Goal: Task Accomplishment & Management: Complete application form

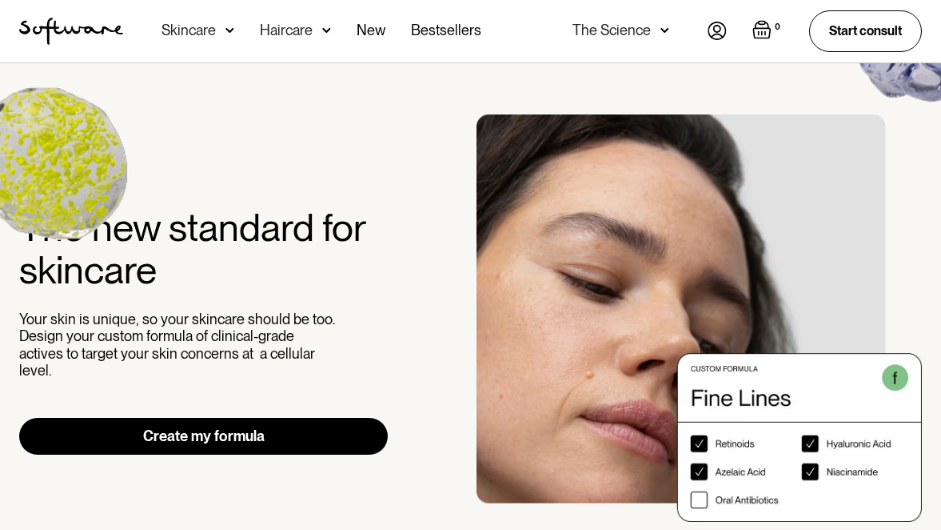
click at [713, 29] on img at bounding box center [717, 31] width 19 height 18
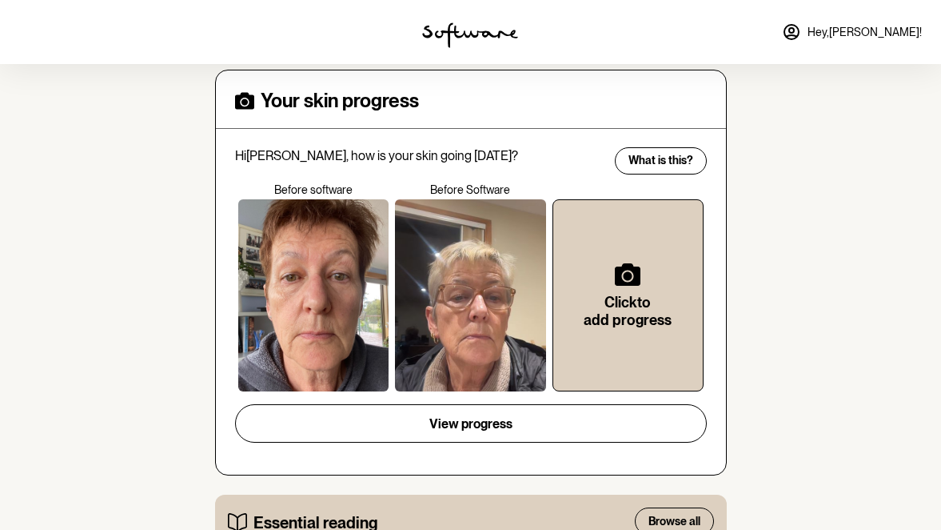
scroll to position [404, 0]
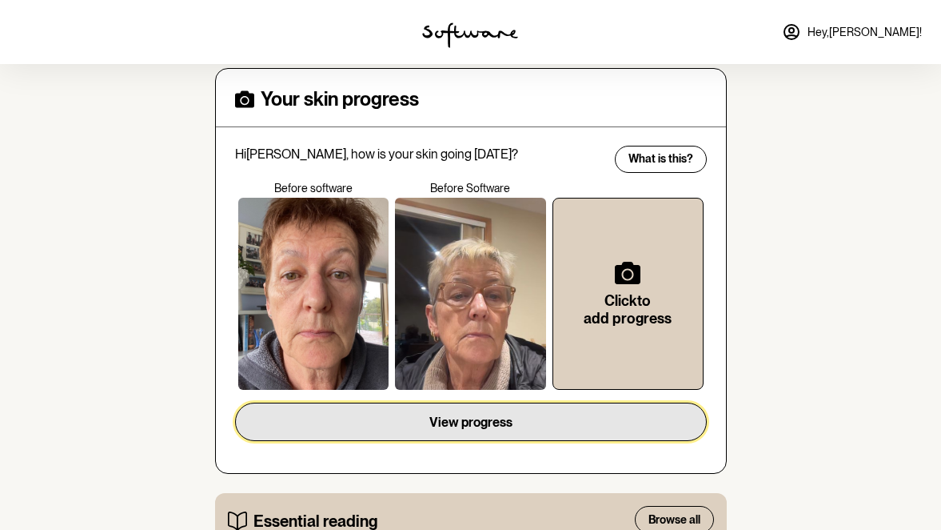
click at [464, 423] on span "View progress" at bounding box center [471, 421] width 83 height 15
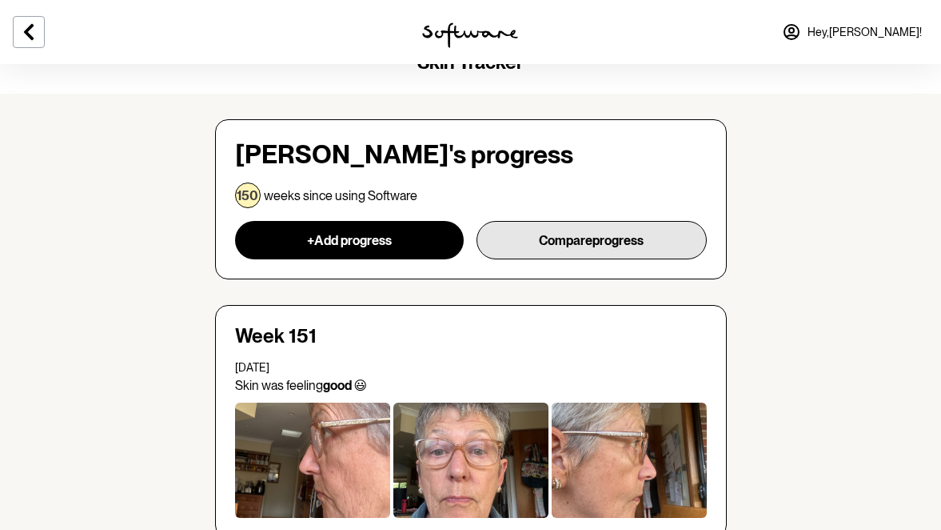
scroll to position [50, 0]
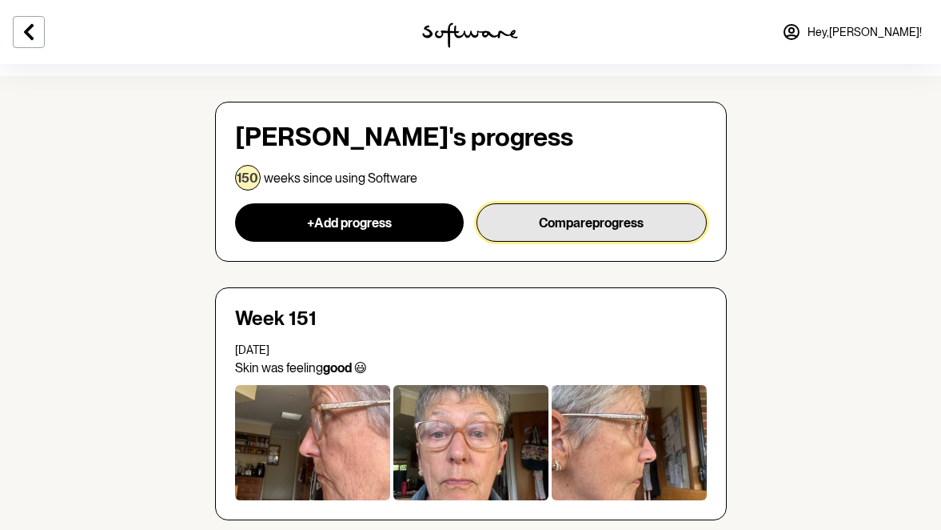
click at [570, 217] on button "Compare progress" at bounding box center [592, 222] width 230 height 38
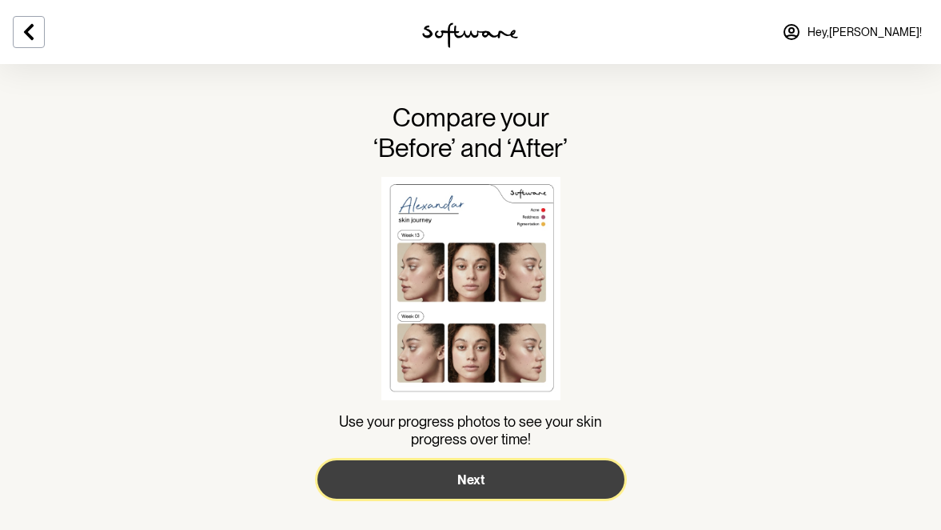
click at [470, 473] on span "Next" at bounding box center [471, 479] width 27 height 15
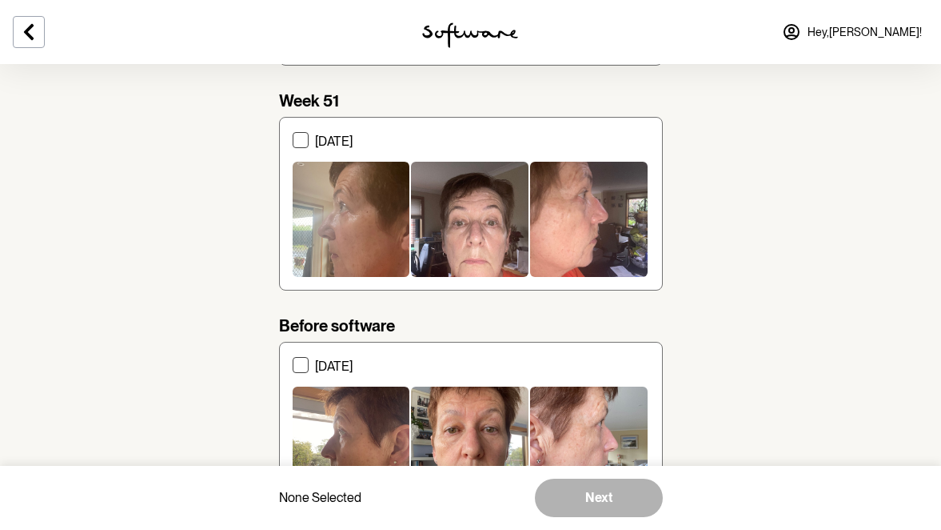
scroll to position [3265, 0]
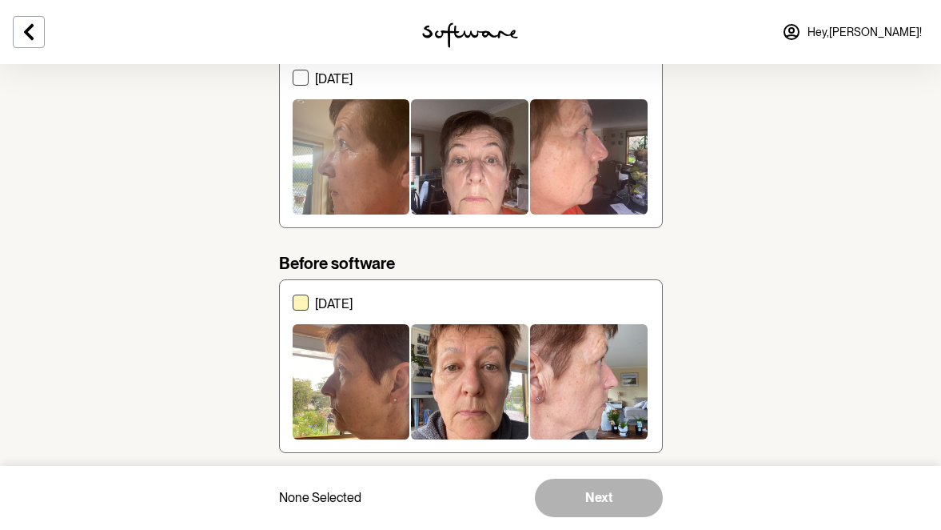
click at [369, 300] on p "10 October 2021" at bounding box center [482, 303] width 334 height 15
click at [293, 366] on input "10 October 2021" at bounding box center [292, 366] width 1 height 1
checkbox input "true"
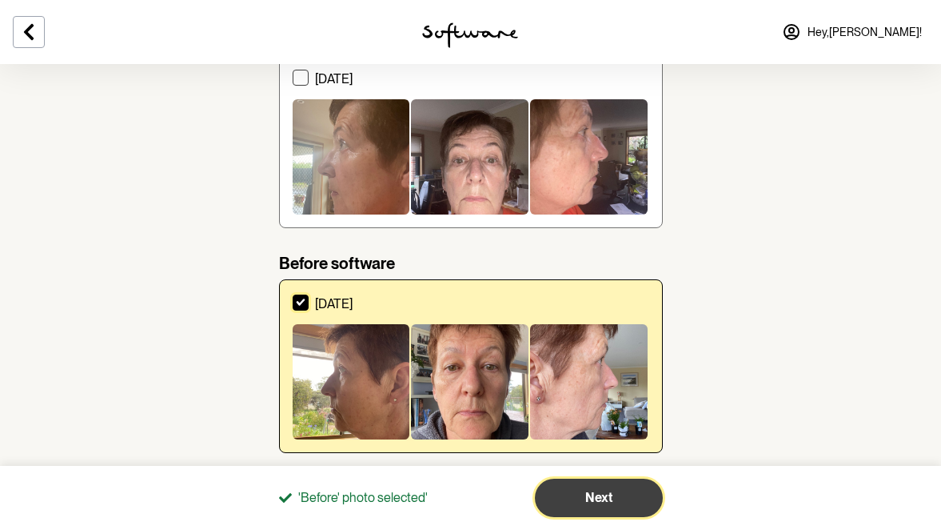
click at [598, 499] on span "Next" at bounding box center [599, 497] width 27 height 15
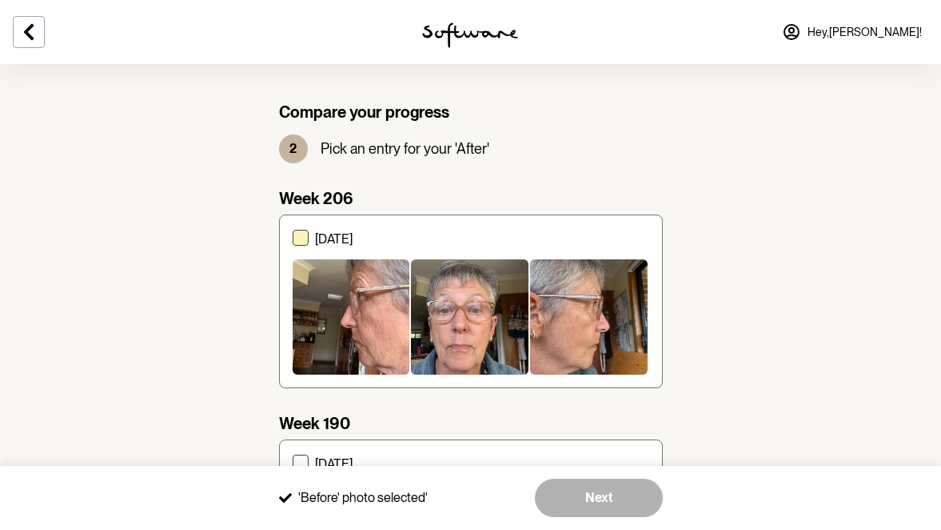
click at [294, 232] on span at bounding box center [301, 238] width 16 height 16
click at [293, 301] on input "14 October 2025" at bounding box center [292, 301] width 1 height 1
checkbox input "true"
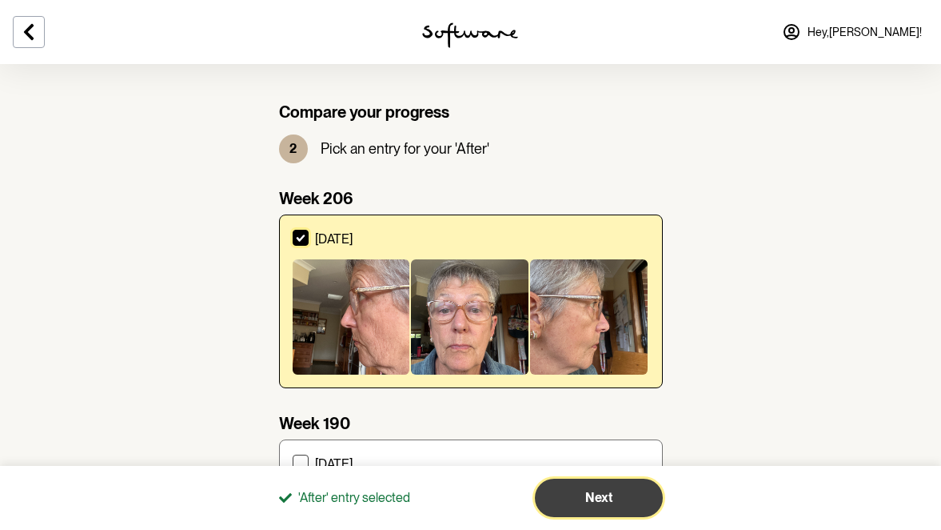
click at [569, 488] on button "Next" at bounding box center [599, 497] width 128 height 38
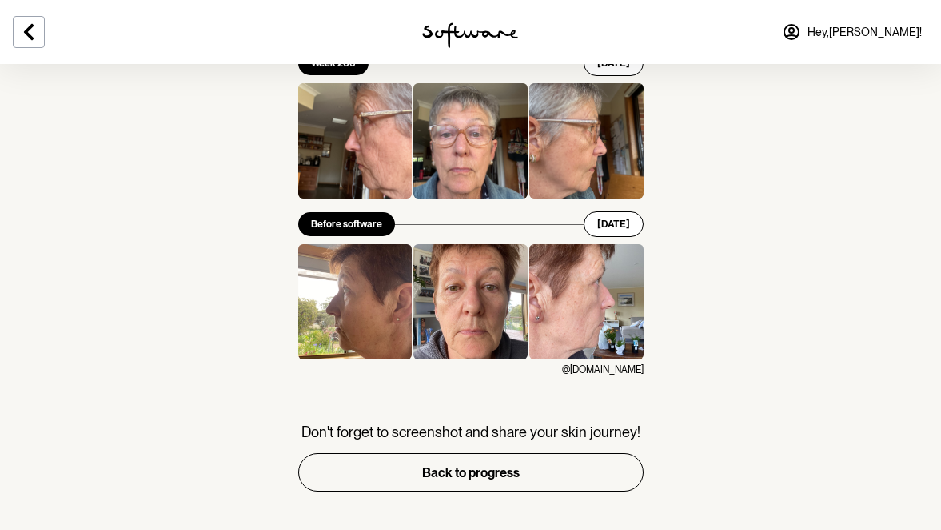
scroll to position [217, 0]
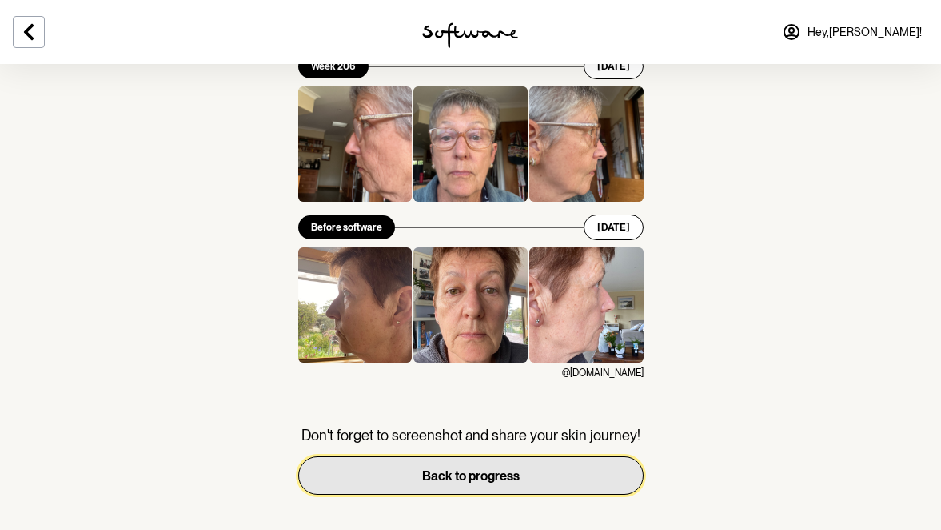
click at [442, 478] on span "Back to progress" at bounding box center [471, 475] width 98 height 15
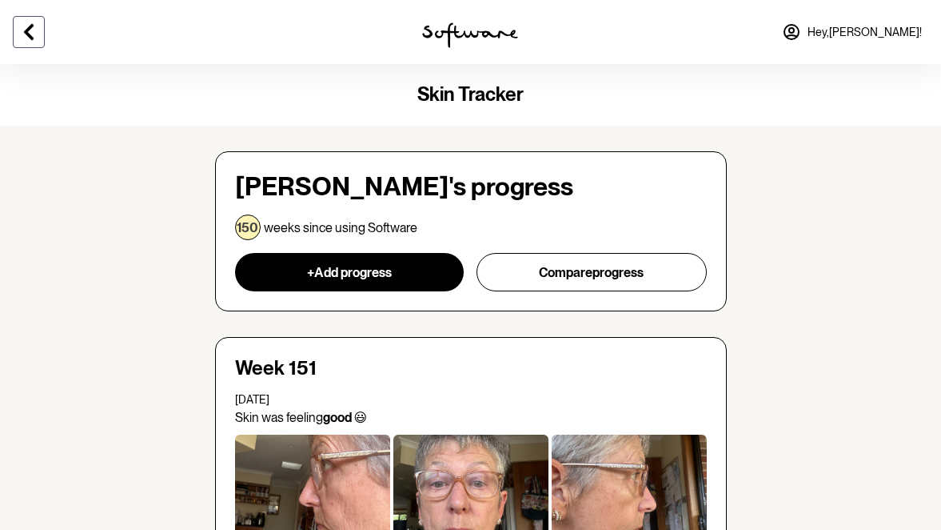
click at [30, 37] on icon at bounding box center [29, 32] width 10 height 16
click at [31, 31] on icon at bounding box center [28, 31] width 19 height 19
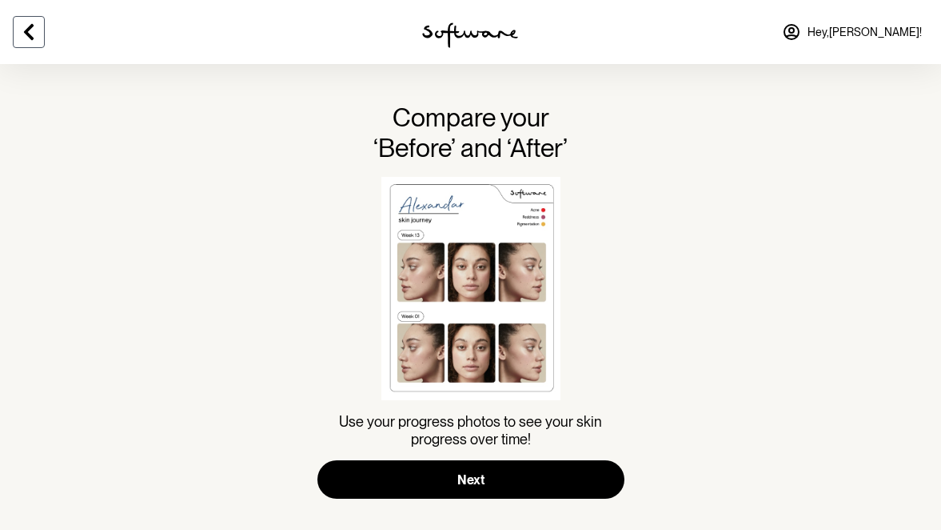
click at [31, 31] on icon at bounding box center [28, 31] width 19 height 19
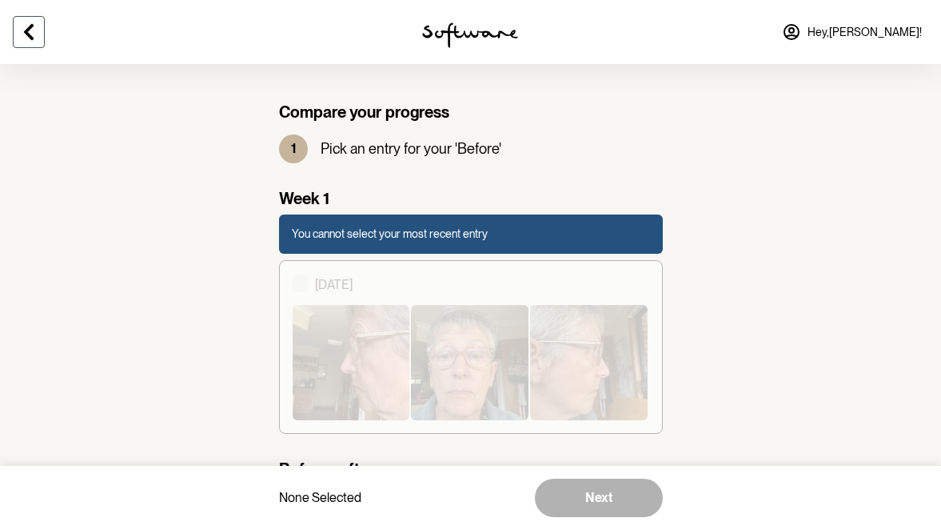
scroll to position [2728, 0]
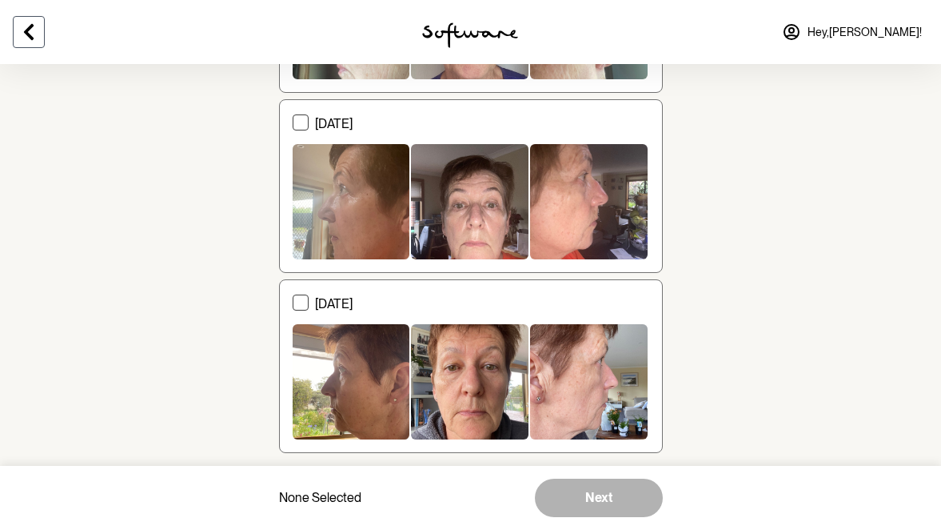
click at [31, 31] on icon at bounding box center [28, 31] width 19 height 19
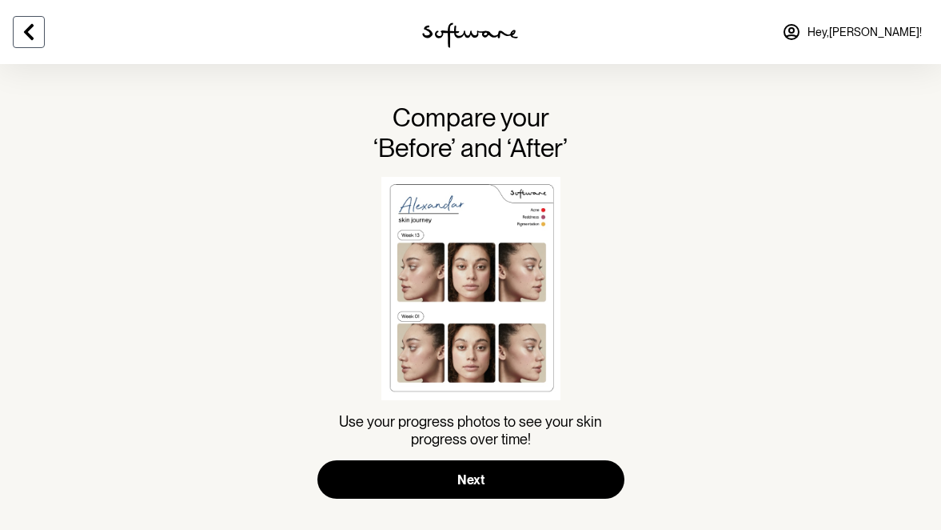
click at [31, 30] on icon at bounding box center [28, 31] width 19 height 19
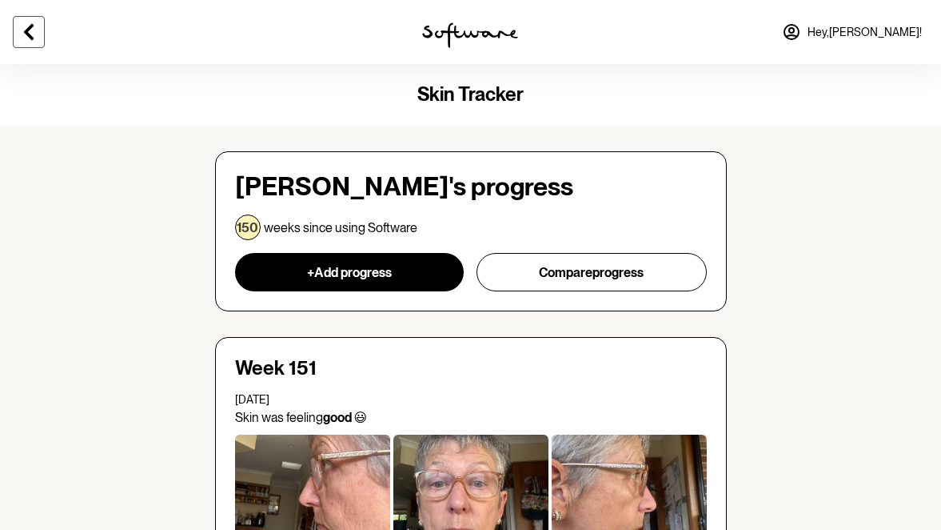
click at [31, 30] on icon at bounding box center [28, 31] width 19 height 19
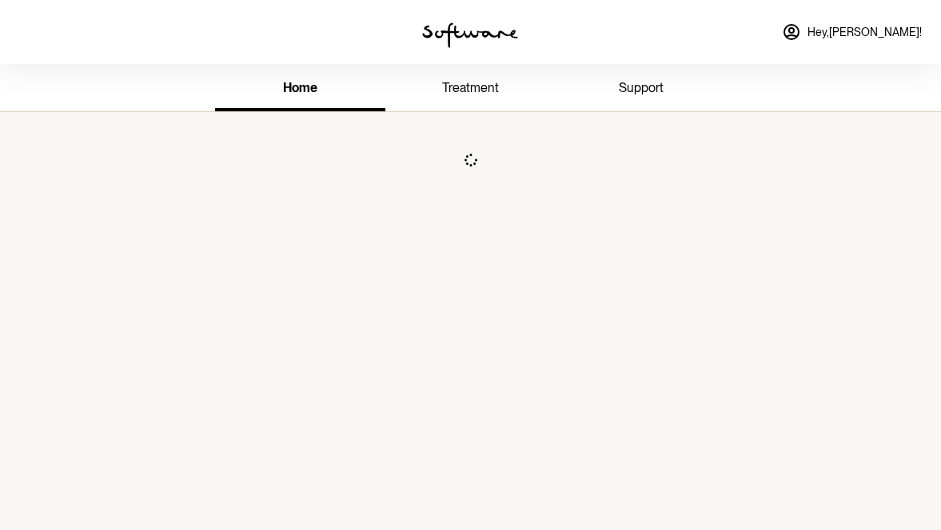
scroll to position [64, 0]
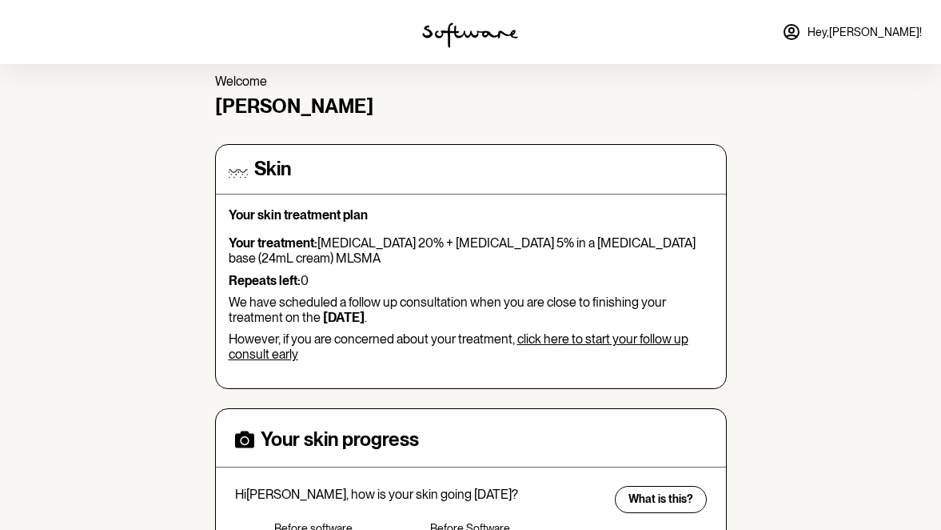
click at [552, 338] on link "click here to start your follow up consult early" at bounding box center [459, 346] width 460 height 30
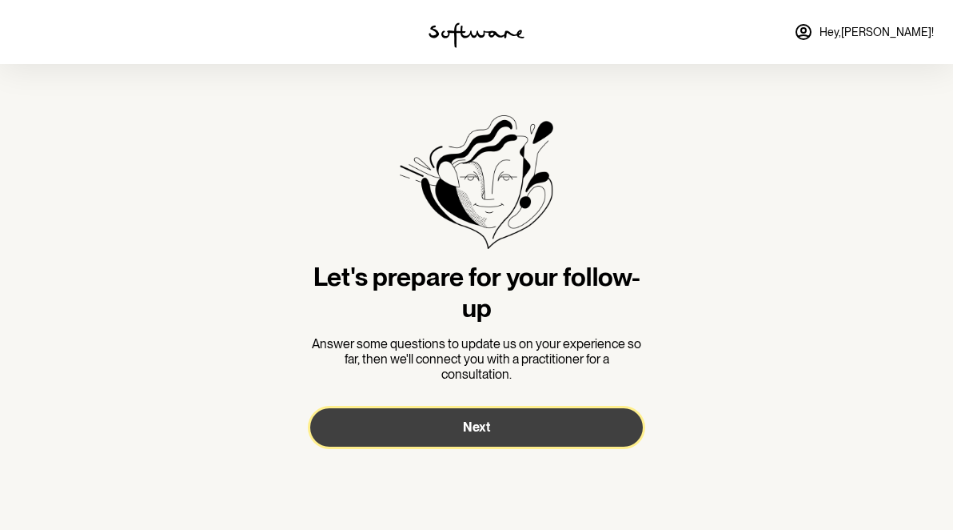
click at [471, 427] on span "Next" at bounding box center [476, 426] width 27 height 15
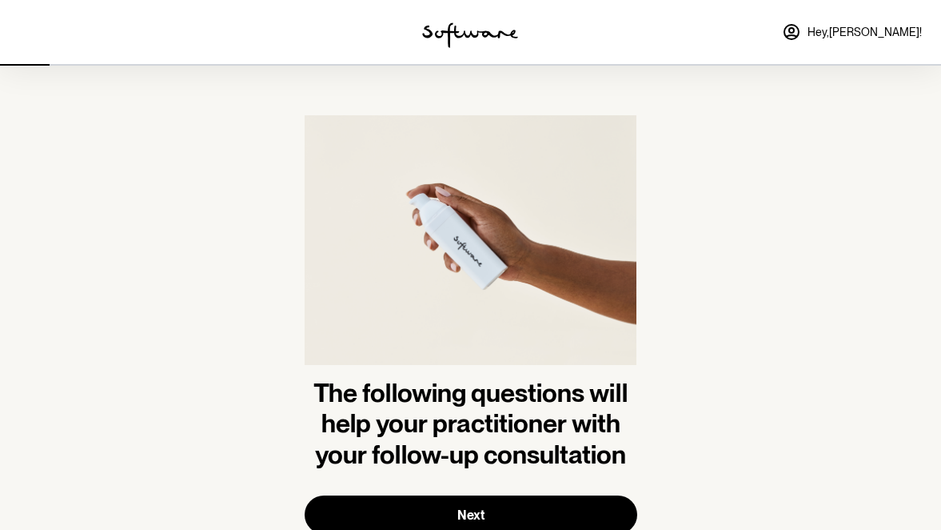
scroll to position [55, 0]
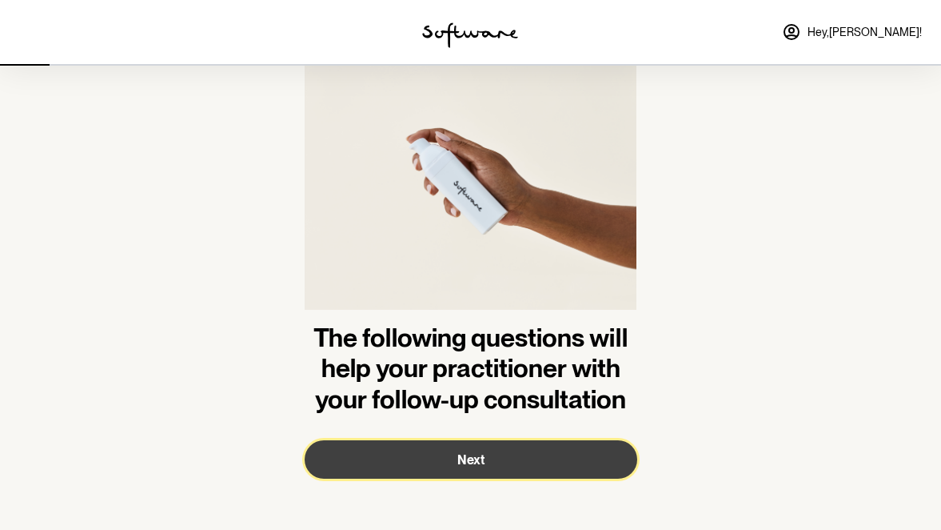
click at [471, 459] on span "Next" at bounding box center [471, 459] width 27 height 15
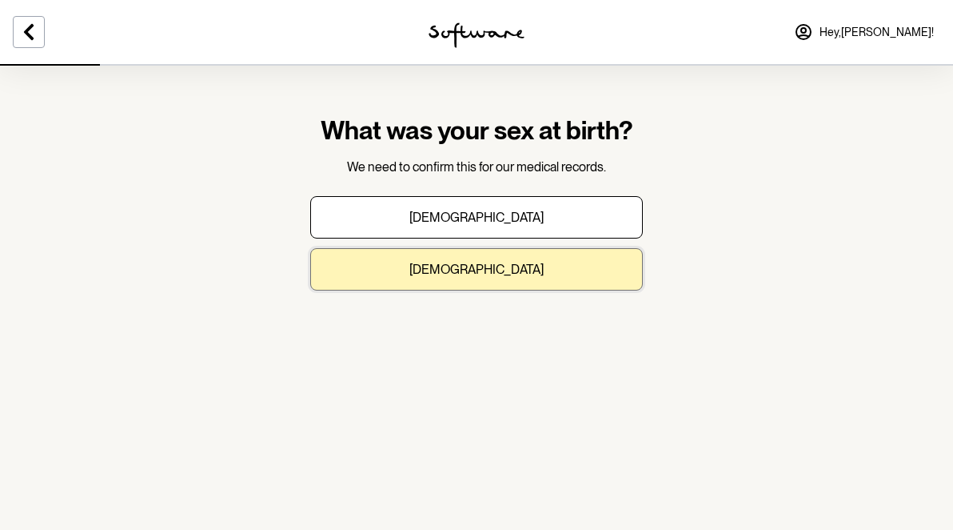
click at [474, 268] on p "Female" at bounding box center [477, 269] width 134 height 15
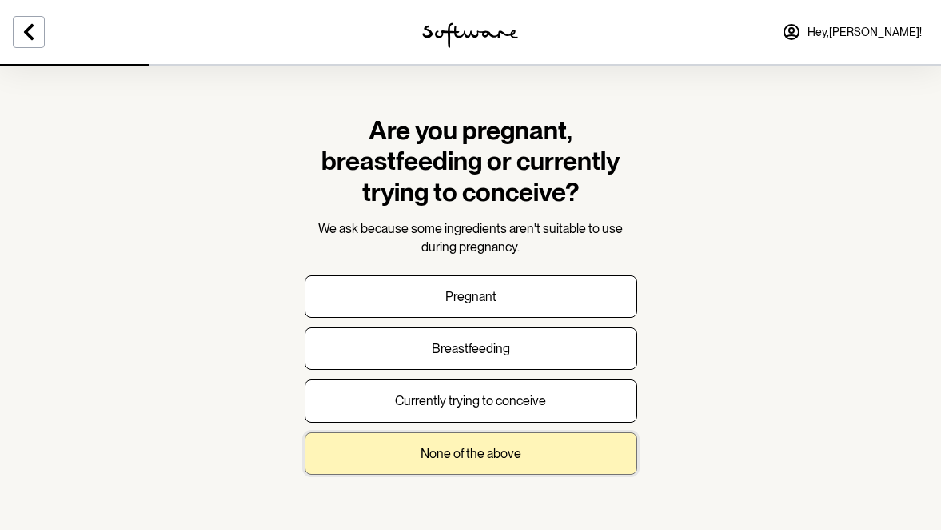
click at [462, 454] on p "None of the above" at bounding box center [471, 453] width 101 height 15
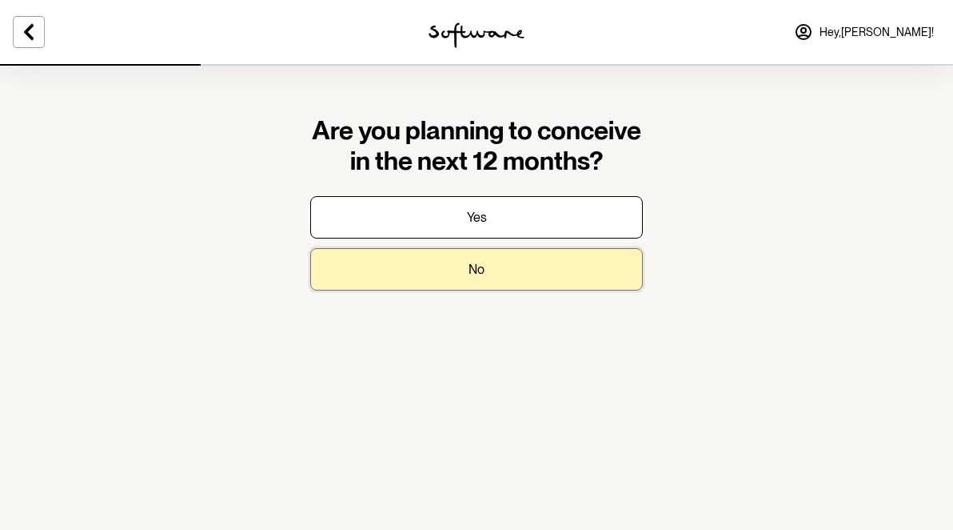
click at [464, 278] on button "No" at bounding box center [476, 269] width 333 height 42
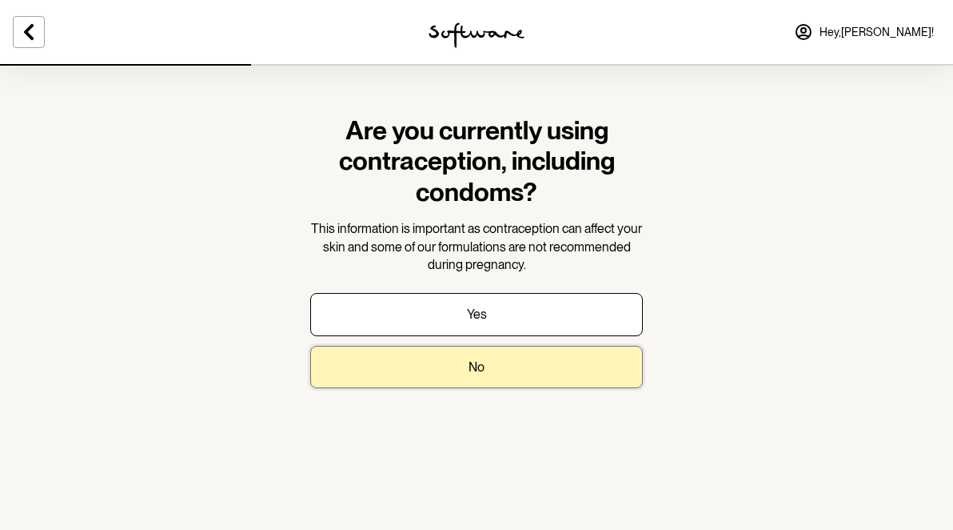
click at [473, 361] on p "No" at bounding box center [477, 366] width 16 height 15
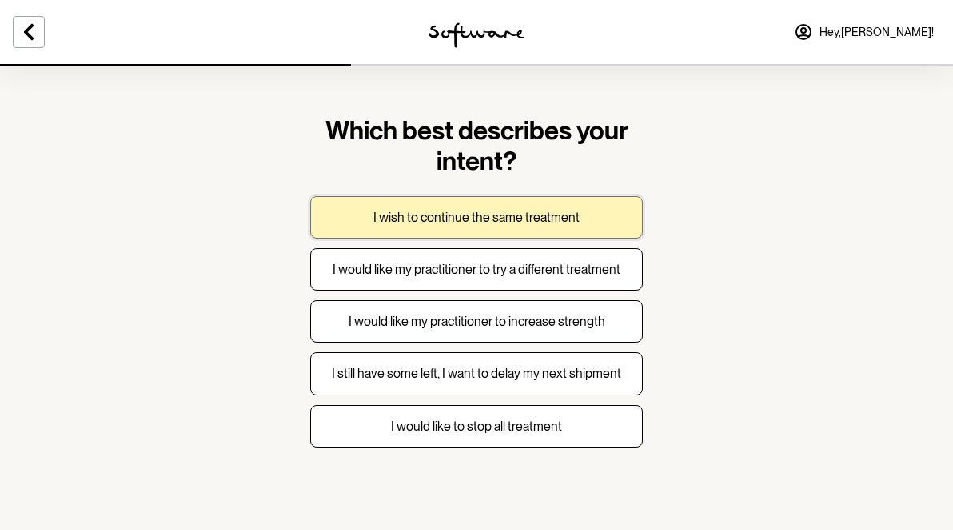
click at [444, 218] on p "I wish to continue the same treatment" at bounding box center [477, 217] width 206 height 15
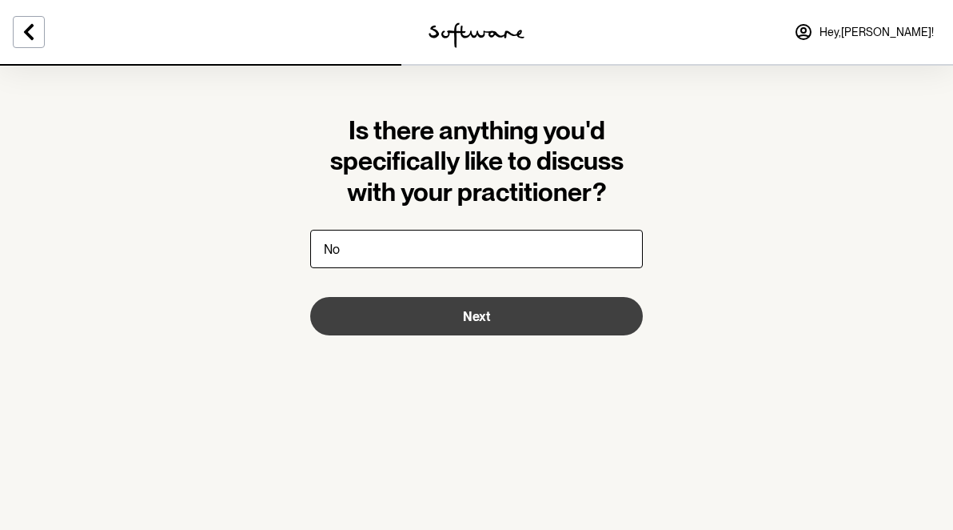
type input "No"
click at [467, 324] on button "Next" at bounding box center [476, 316] width 333 height 38
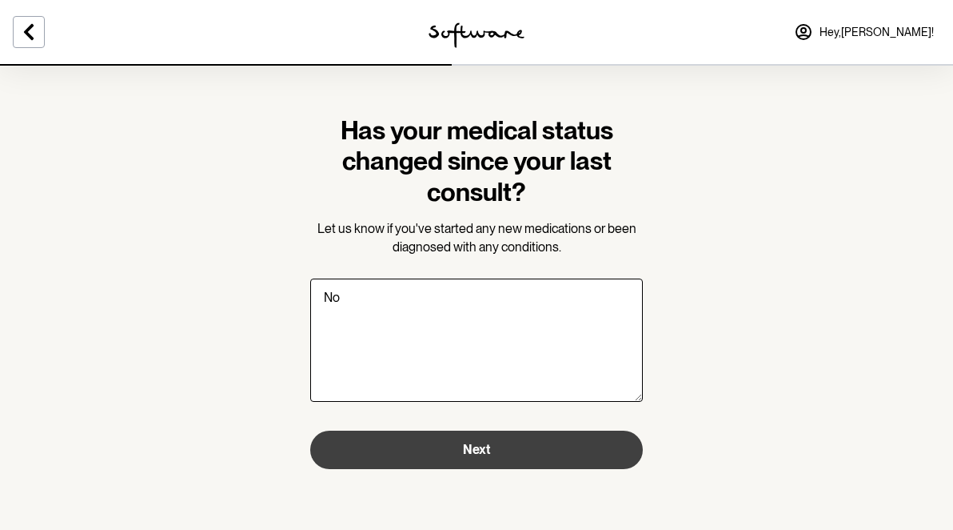
type textarea "No"
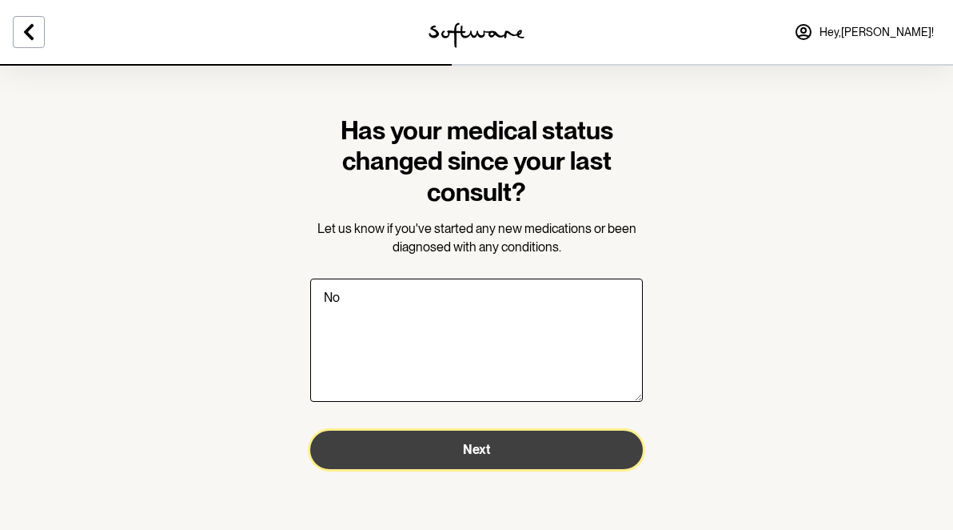
click at [492, 449] on button "Next" at bounding box center [476, 449] width 333 height 38
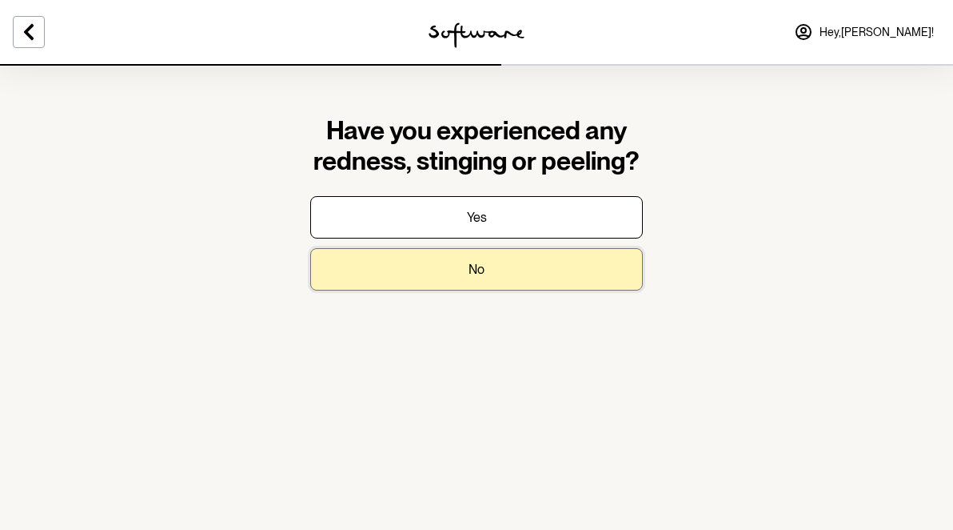
click at [475, 267] on p "No" at bounding box center [477, 269] width 16 height 15
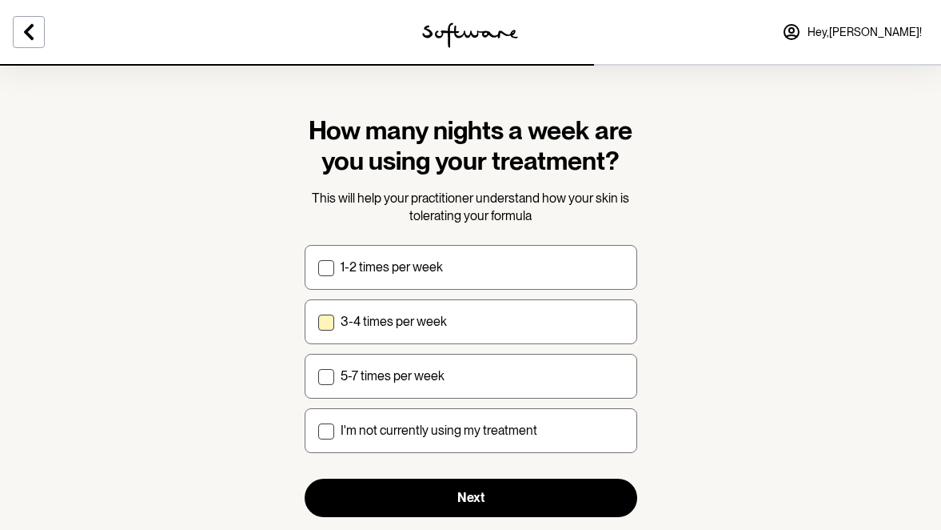
click at [331, 319] on span at bounding box center [326, 322] width 16 height 16
click at [318, 321] on input "3-4 times per week" at bounding box center [318, 321] width 1 height 1
checkbox input "true"
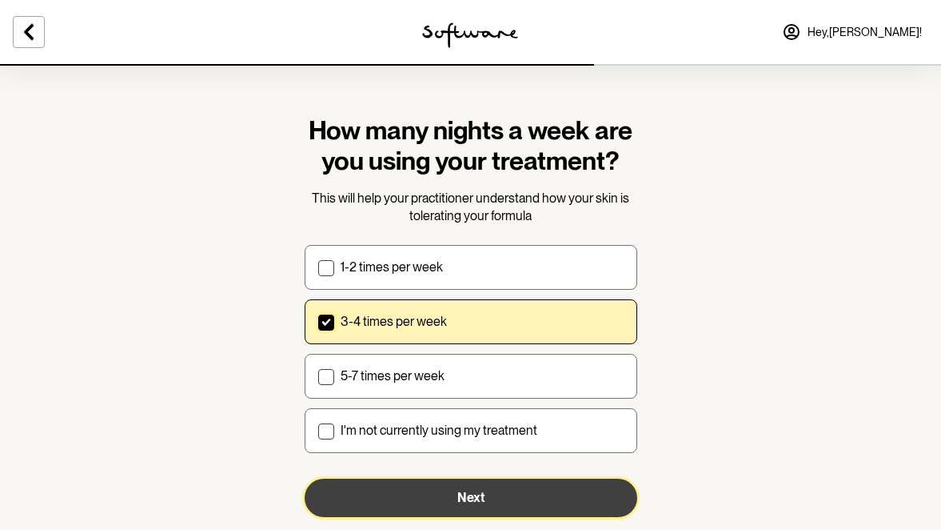
click at [467, 491] on span "Next" at bounding box center [471, 497] width 27 height 15
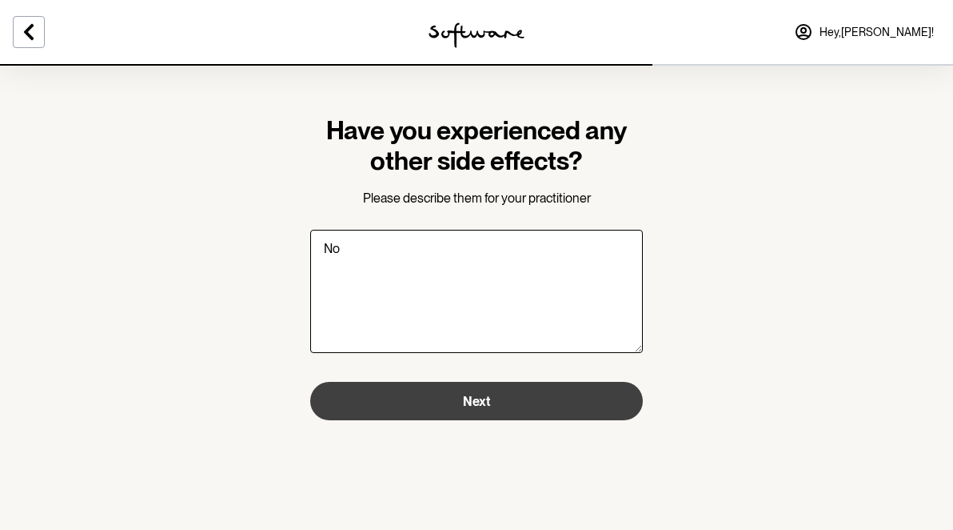
type textarea "No"
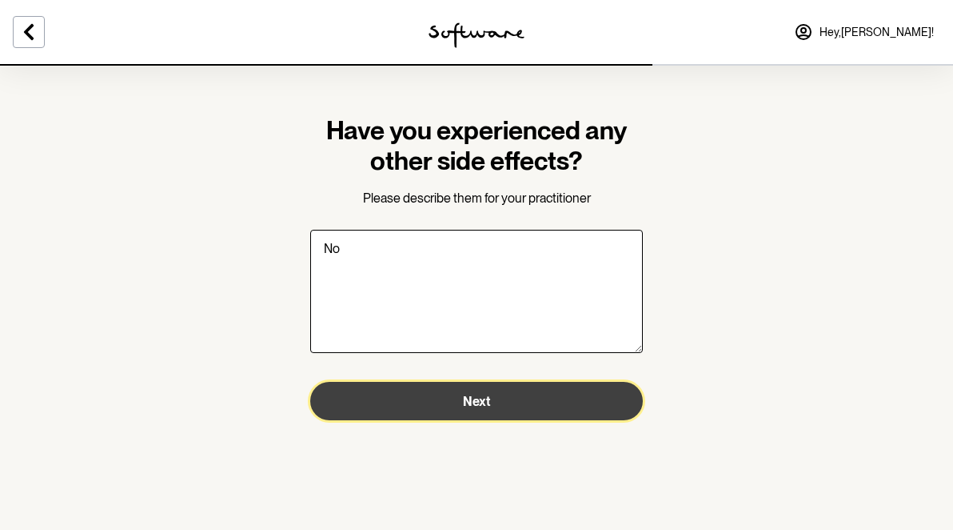
click at [461, 400] on button "Next" at bounding box center [476, 401] width 333 height 38
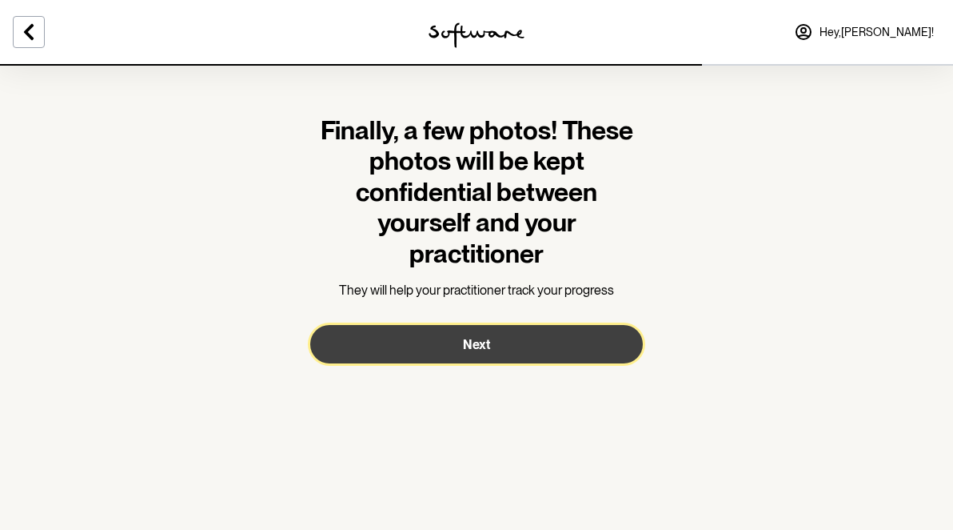
click at [476, 346] on span "Next" at bounding box center [476, 344] width 27 height 15
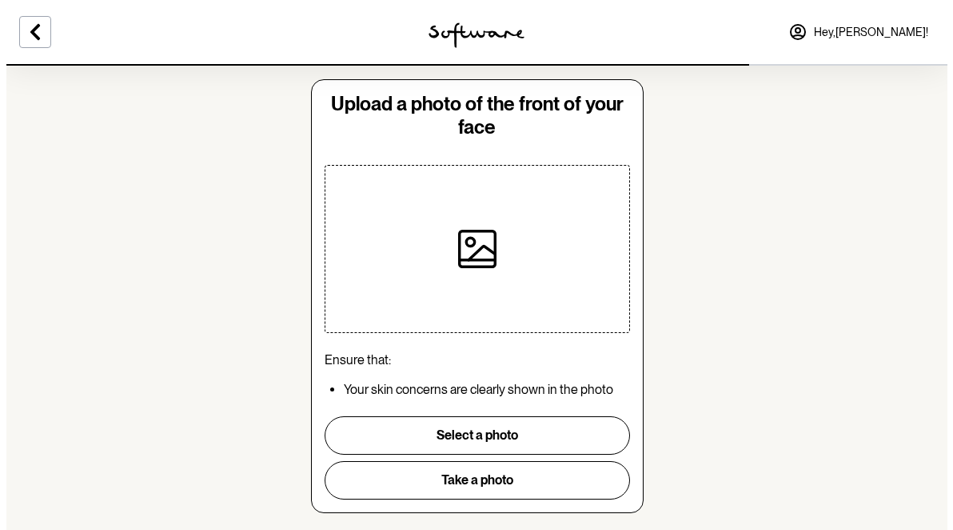
scroll to position [42, 0]
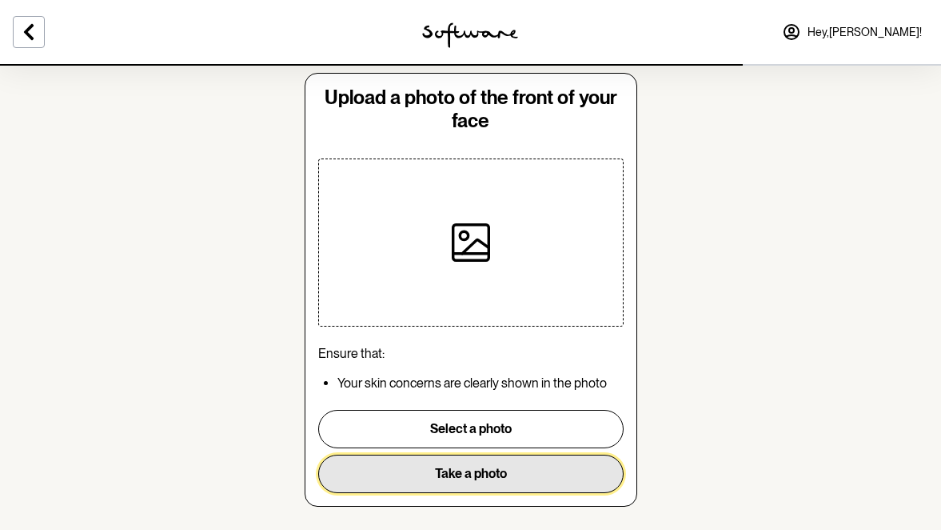
click at [462, 470] on button "Take a photo" at bounding box center [471, 473] width 306 height 38
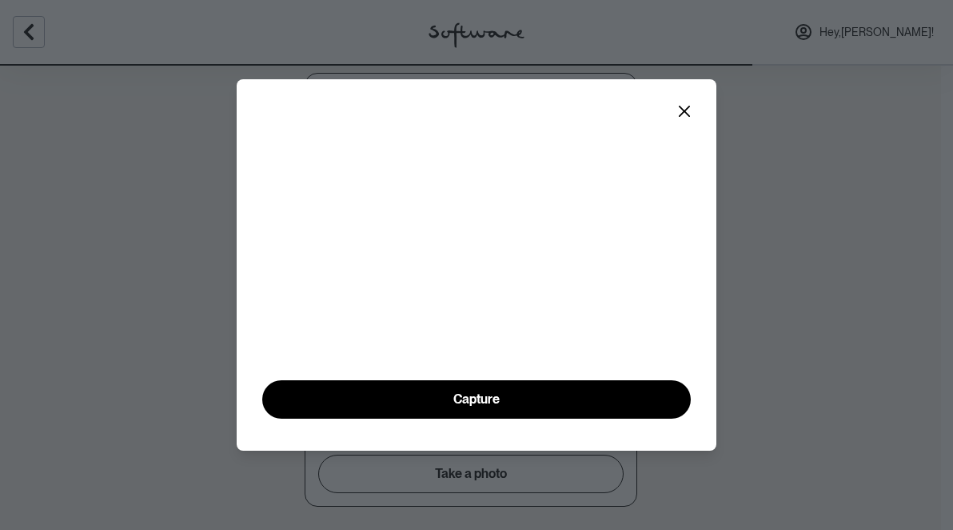
click at [282, 242] on video at bounding box center [476, 263] width 429 height 214
click at [550, 166] on video at bounding box center [476, 263] width 429 height 214
click at [537, 194] on video at bounding box center [476, 263] width 429 height 214
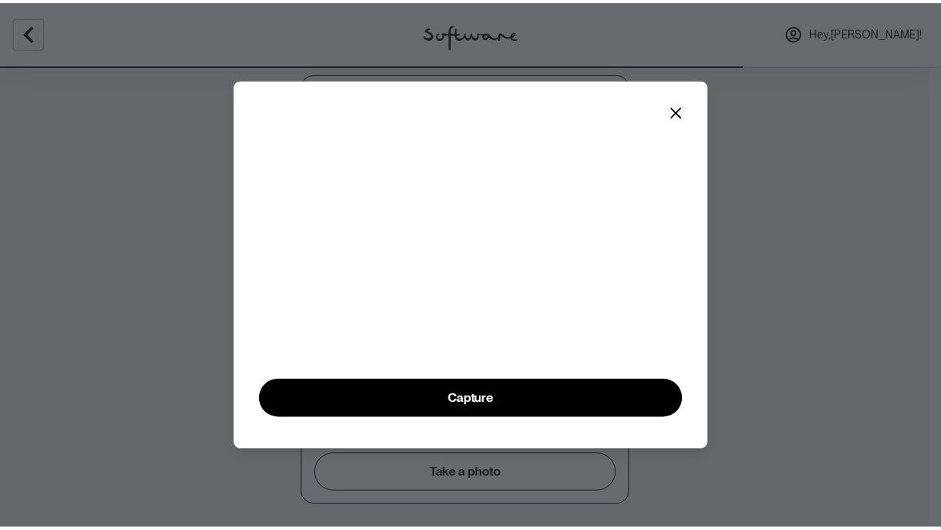
scroll to position [35, 0]
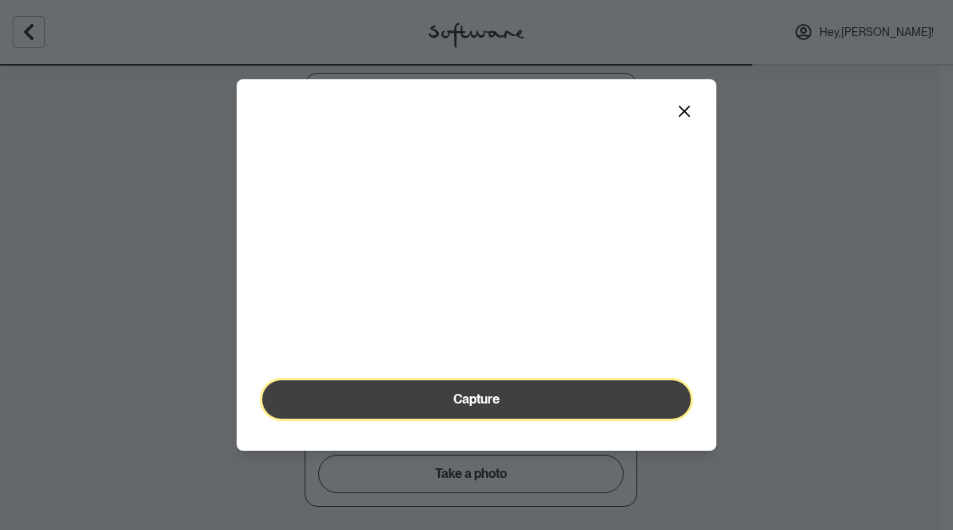
click at [473, 406] on span "Capture" at bounding box center [477, 398] width 46 height 15
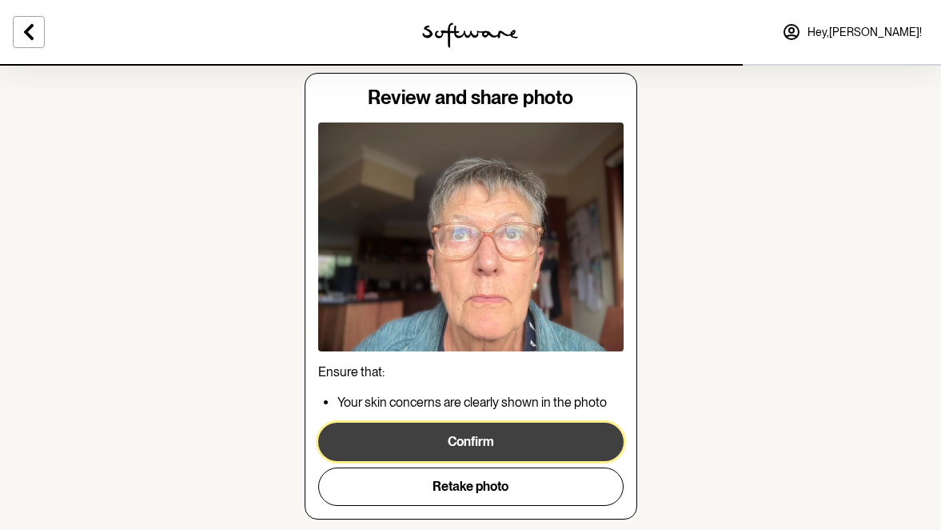
click at [467, 432] on button "Confirm" at bounding box center [471, 441] width 306 height 38
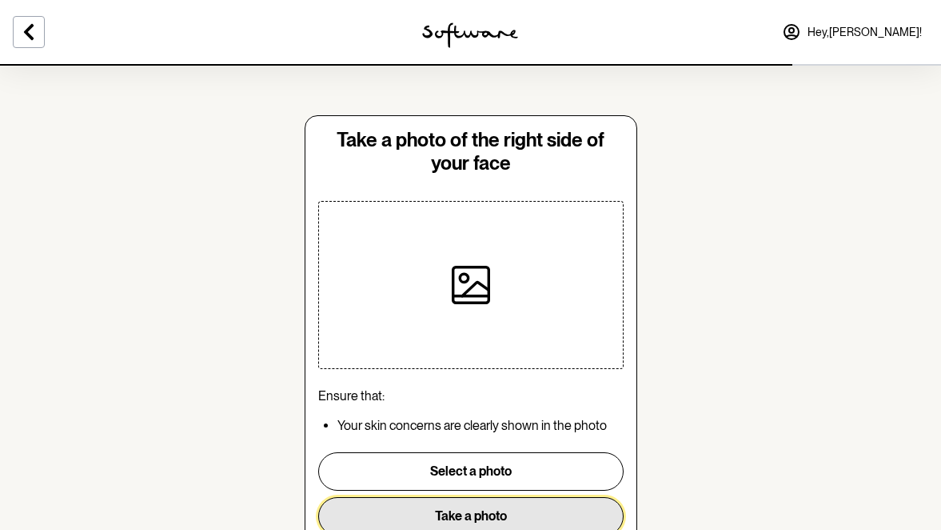
click at [458, 506] on button "Take a photo" at bounding box center [471, 516] width 306 height 38
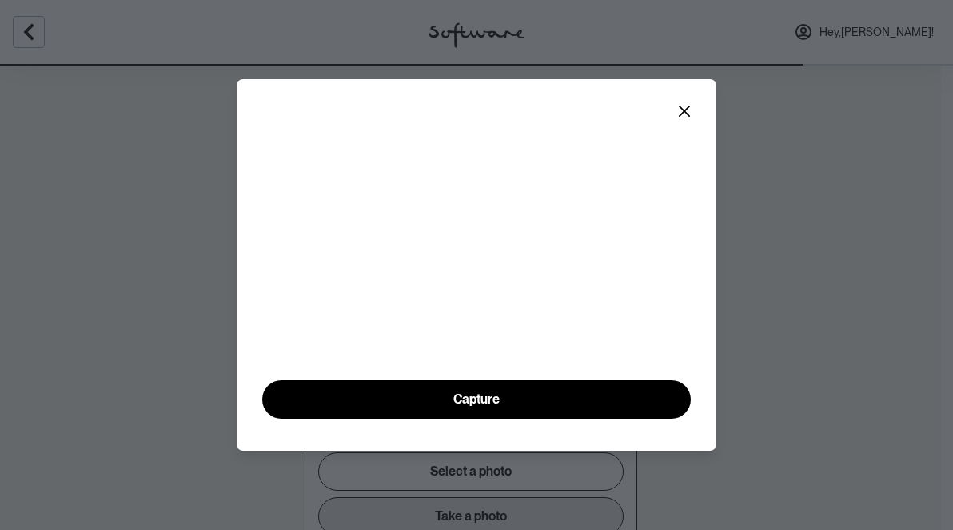
click at [458, 506] on div "Capture" at bounding box center [476, 265] width 953 height 530
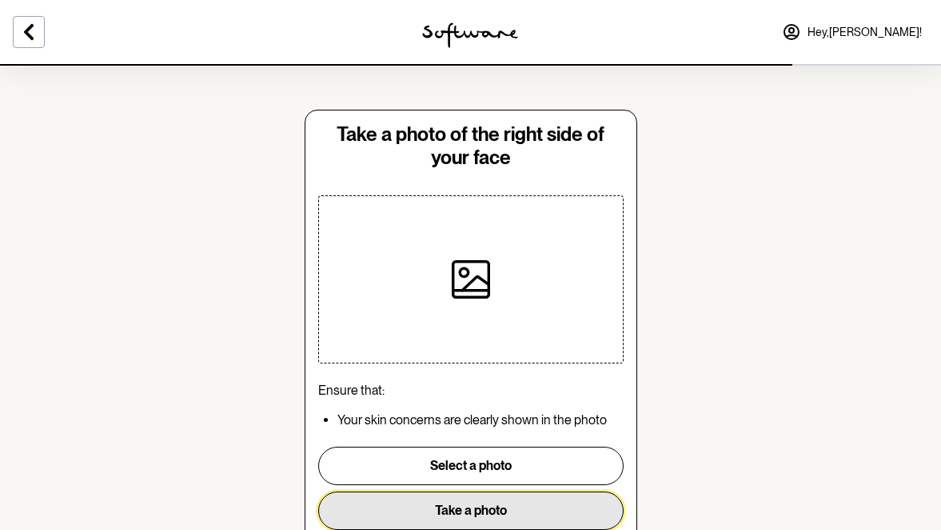
click at [458, 506] on button "Take a photo" at bounding box center [471, 510] width 306 height 38
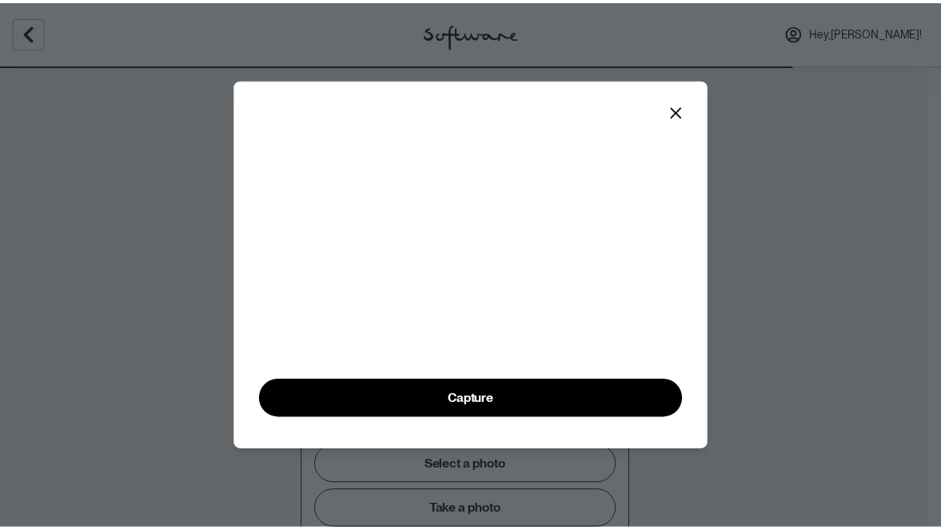
scroll to position [36, 0]
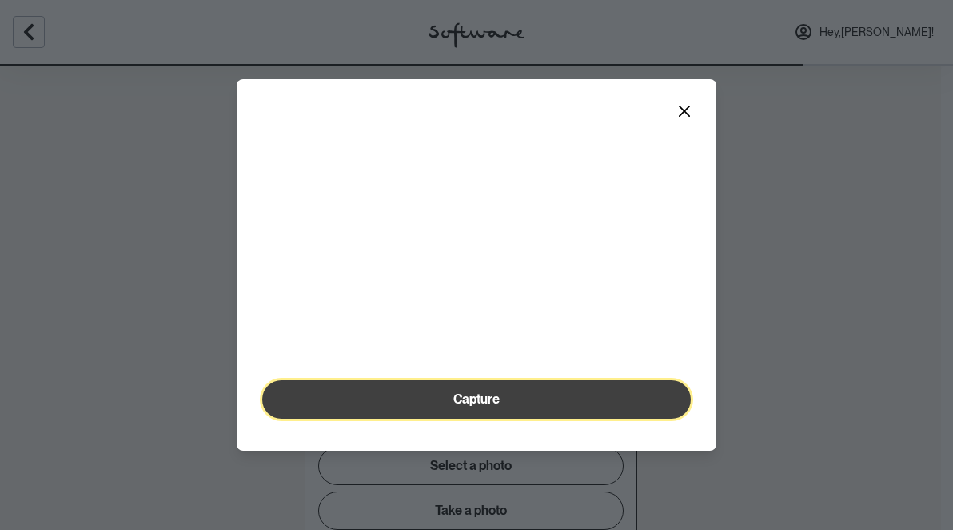
click at [485, 418] on button "Capture" at bounding box center [476, 399] width 429 height 38
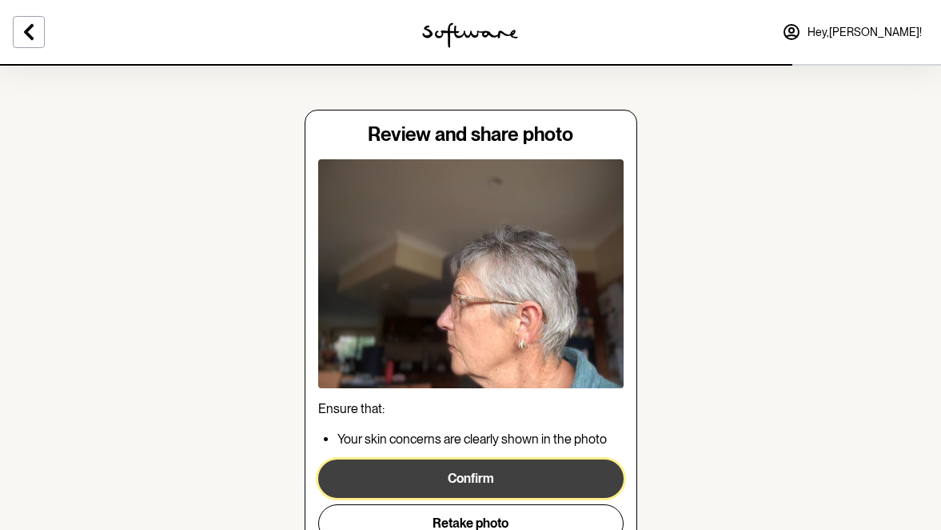
click at [478, 474] on button "Confirm" at bounding box center [471, 478] width 306 height 38
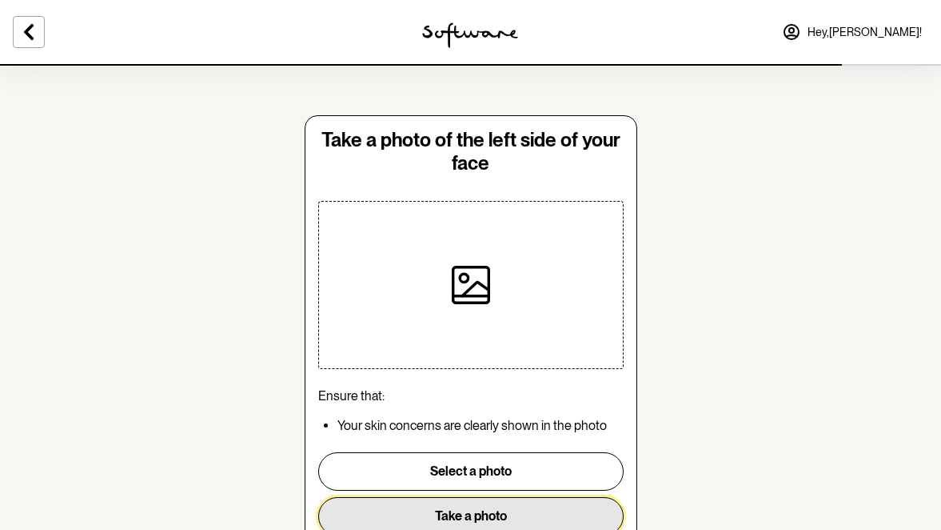
click at [462, 508] on button "Take a photo" at bounding box center [471, 516] width 306 height 38
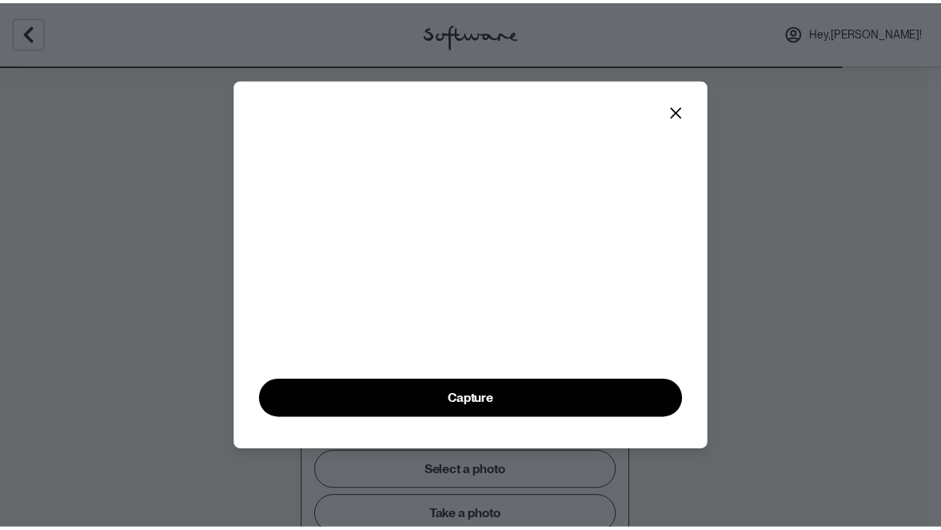
scroll to position [36, 0]
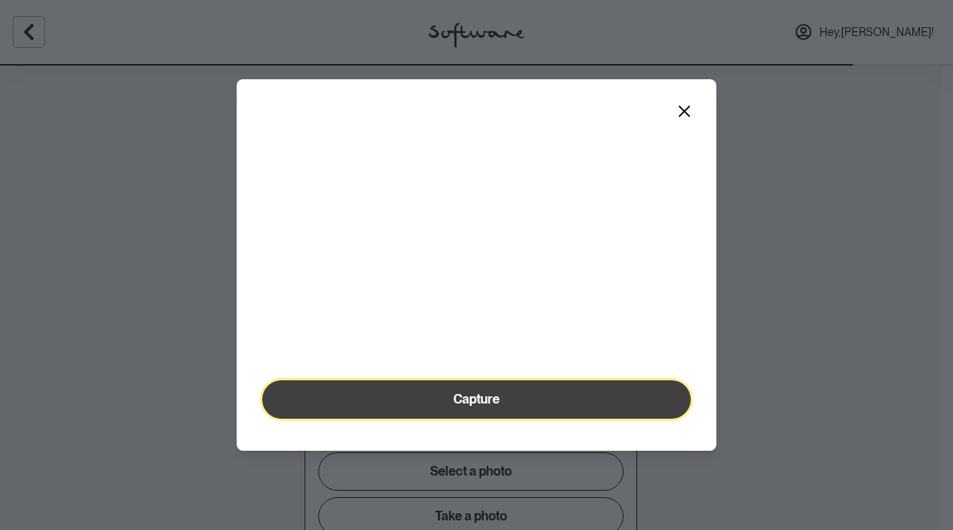
click at [454, 406] on span "Capture" at bounding box center [477, 398] width 46 height 15
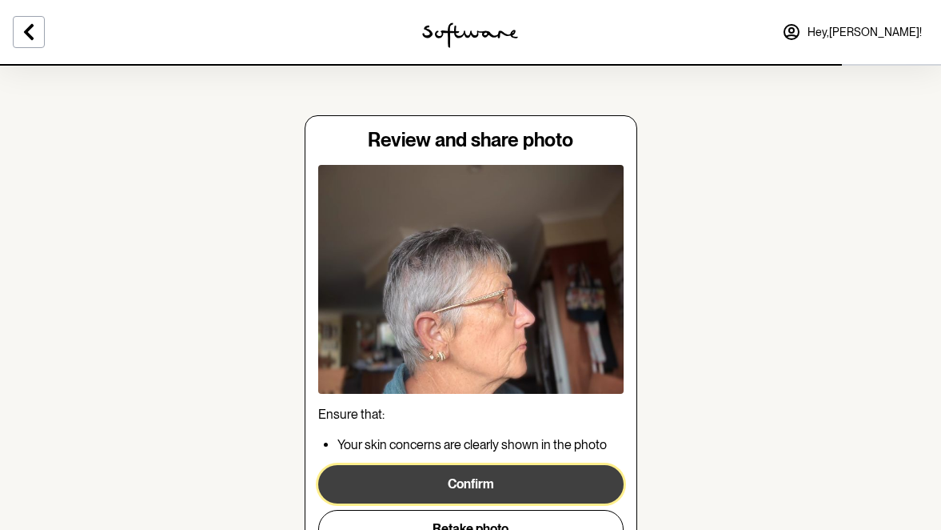
click at [486, 484] on button "Confirm" at bounding box center [471, 484] width 306 height 38
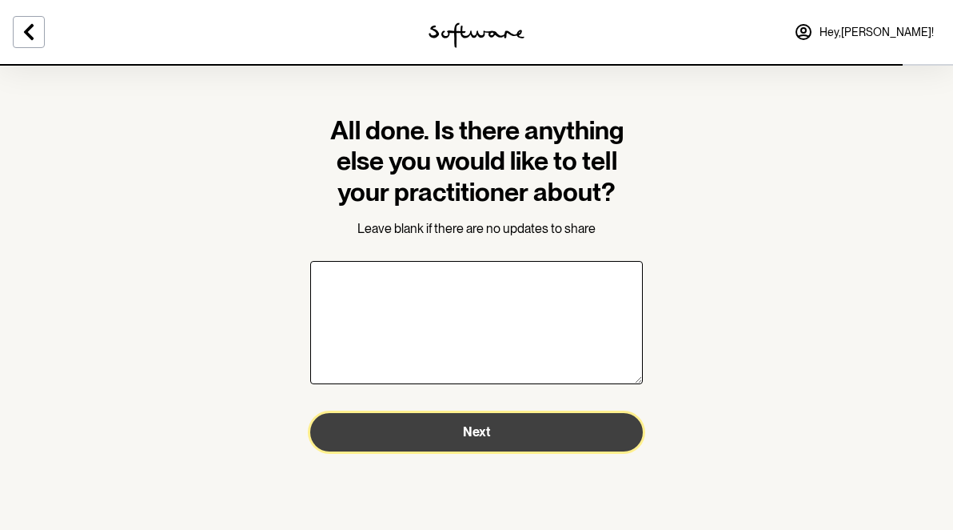
click at [469, 434] on span "Next" at bounding box center [476, 431] width 27 height 15
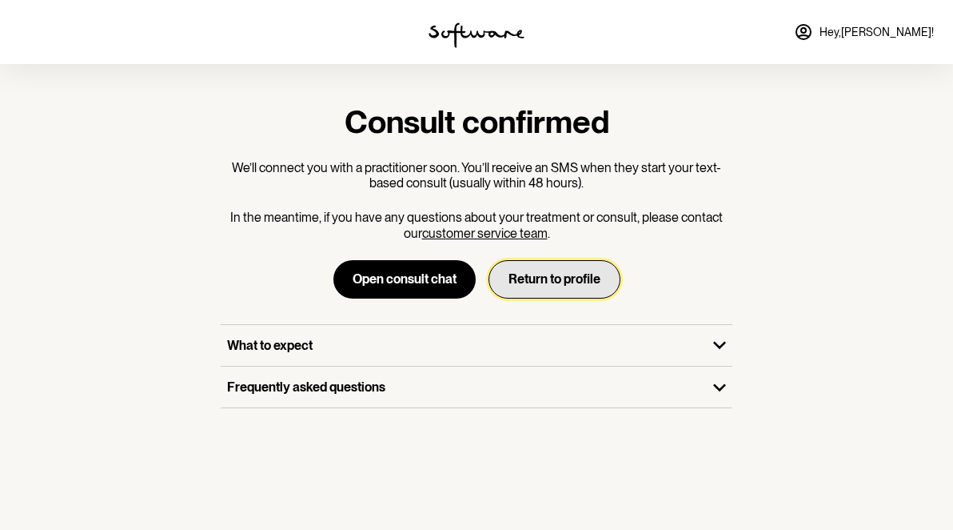
click at [546, 273] on button "Return to profile" at bounding box center [555, 279] width 132 height 38
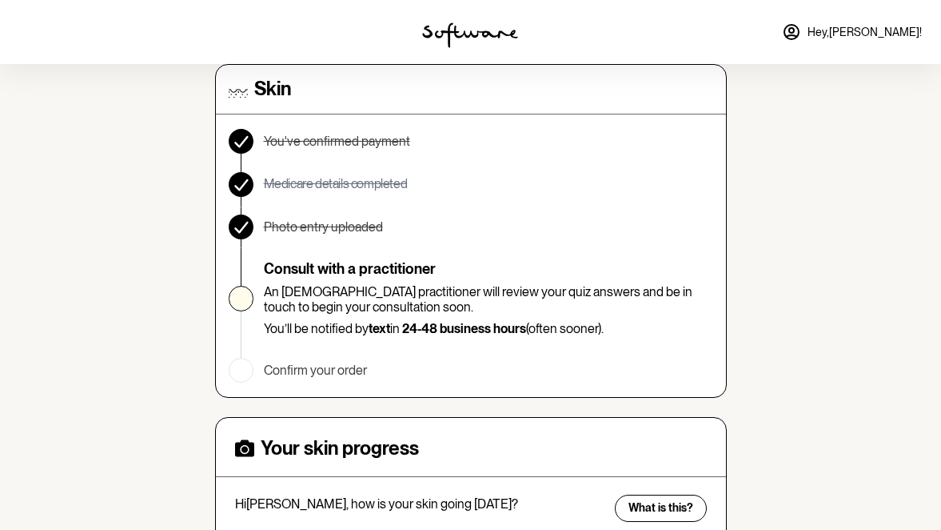
scroll to position [140, 0]
